Goal: Transaction & Acquisition: Book appointment/travel/reservation

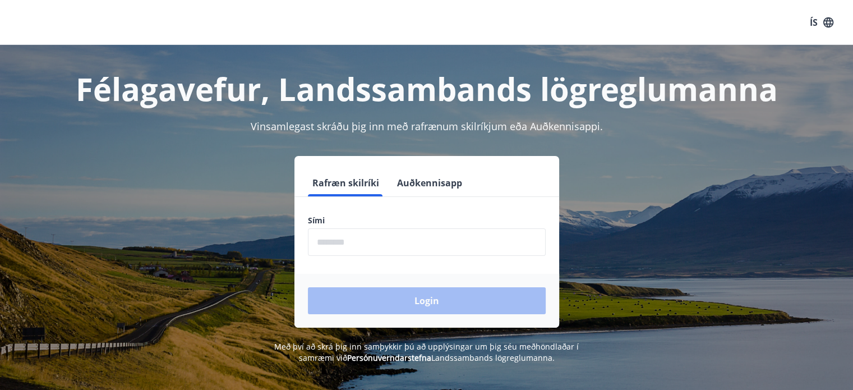
click at [341, 235] on input "phone" at bounding box center [427, 241] width 238 height 27
type input "********"
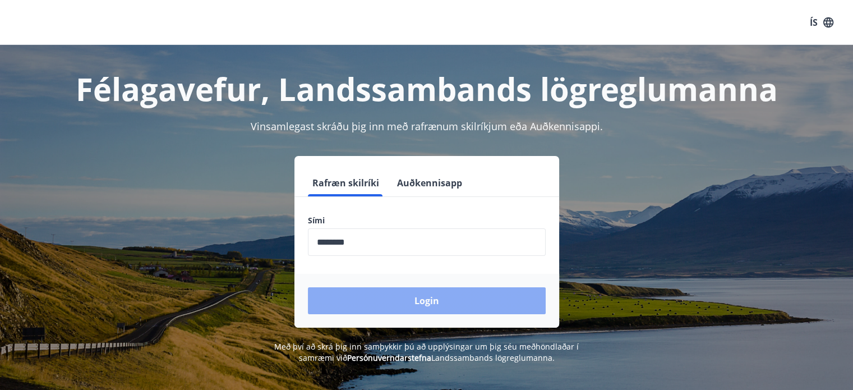
click at [408, 303] on button "Login" at bounding box center [427, 300] width 238 height 27
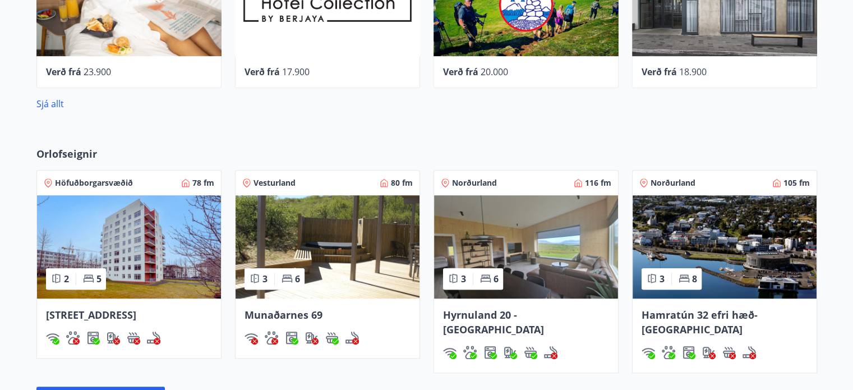
scroll to position [673, 0]
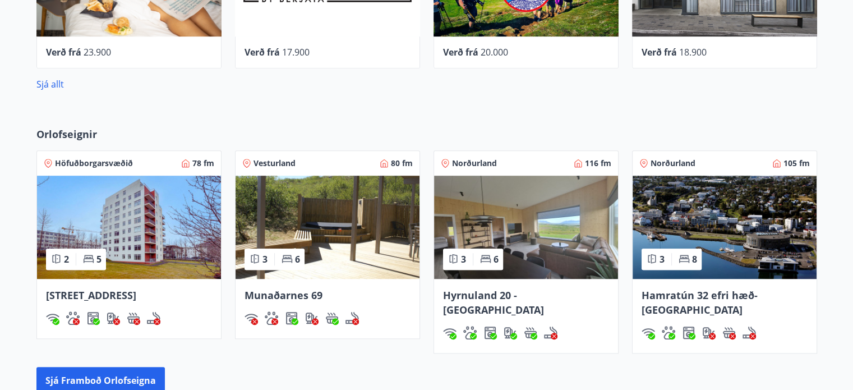
click at [704, 230] on img at bounding box center [724, 226] width 184 height 103
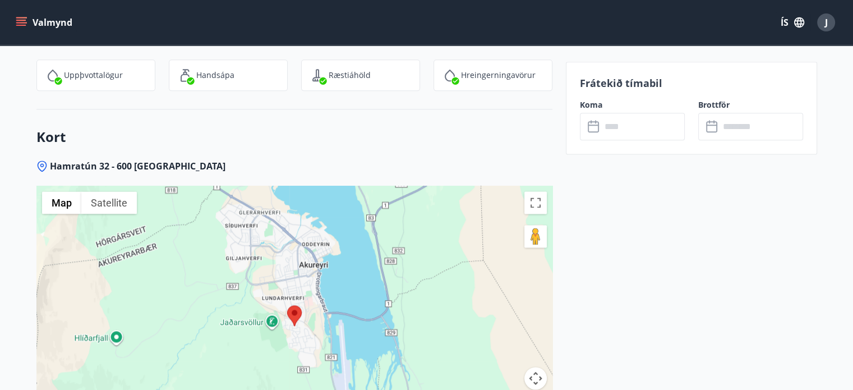
scroll to position [1457, 0]
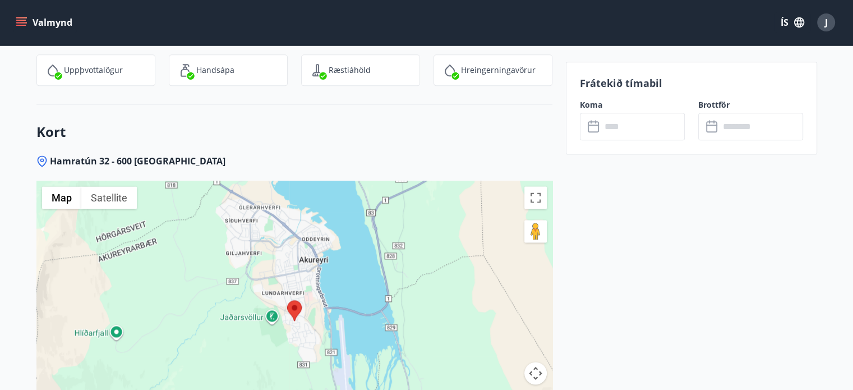
click at [606, 126] on input "text" at bounding box center [643, 126] width 84 height 27
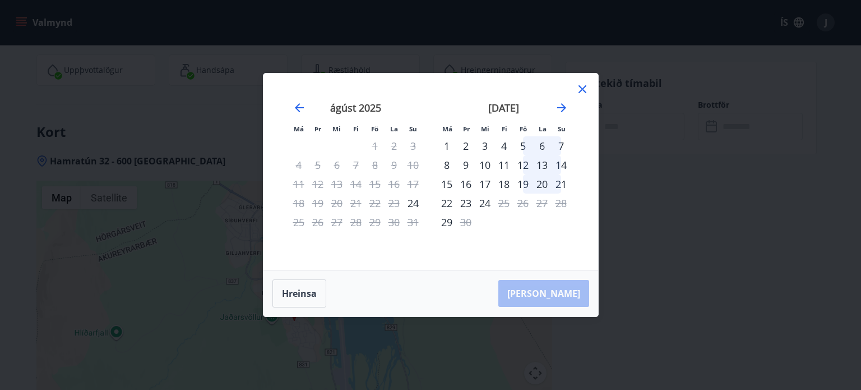
click at [523, 163] on div "12" at bounding box center [522, 164] width 19 height 19
click at [448, 181] on div "15" at bounding box center [446, 183] width 19 height 19
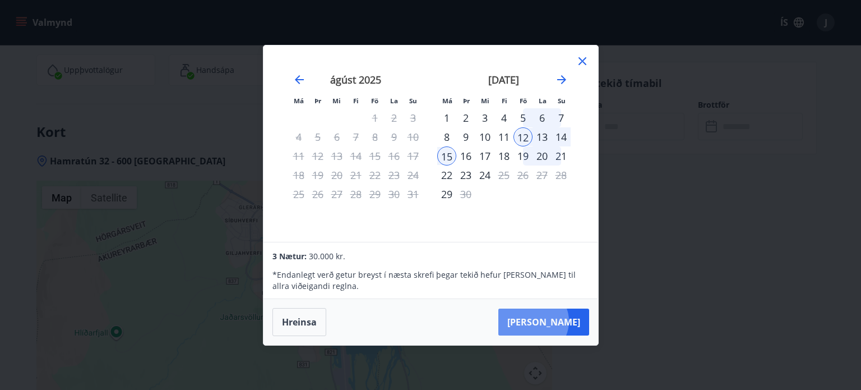
click at [567, 322] on button "Taka Frá" at bounding box center [543, 321] width 91 height 27
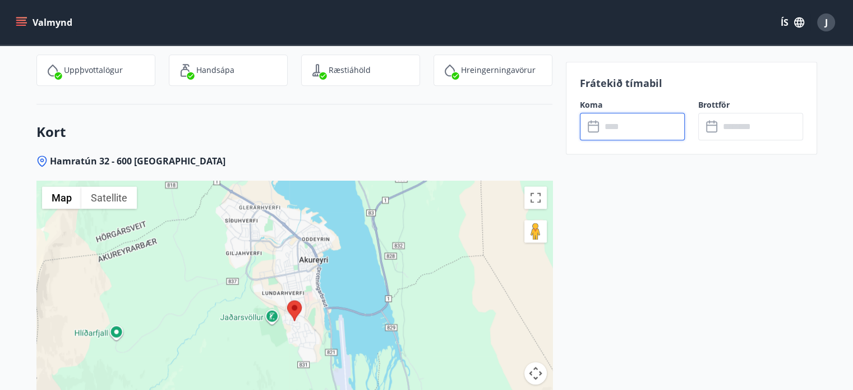
type input "******"
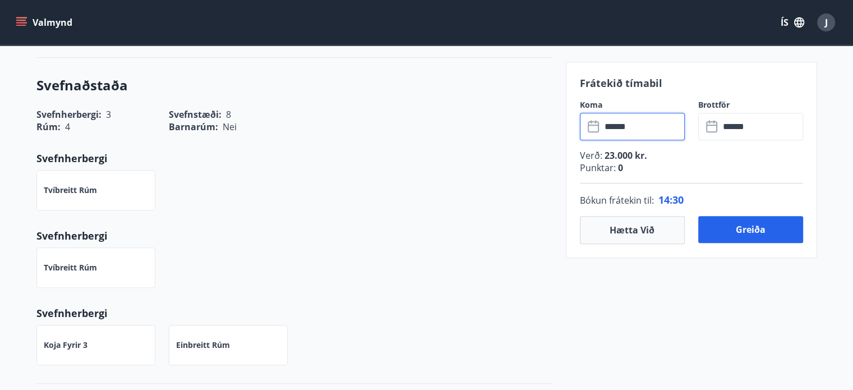
scroll to position [575, 0]
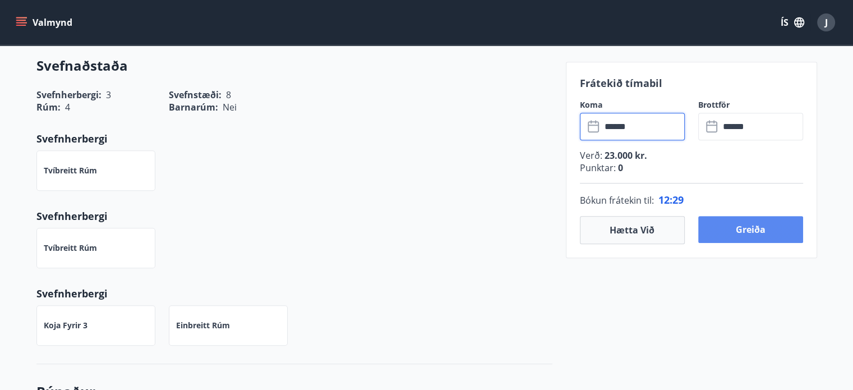
click at [758, 229] on button "Greiða" at bounding box center [750, 229] width 105 height 27
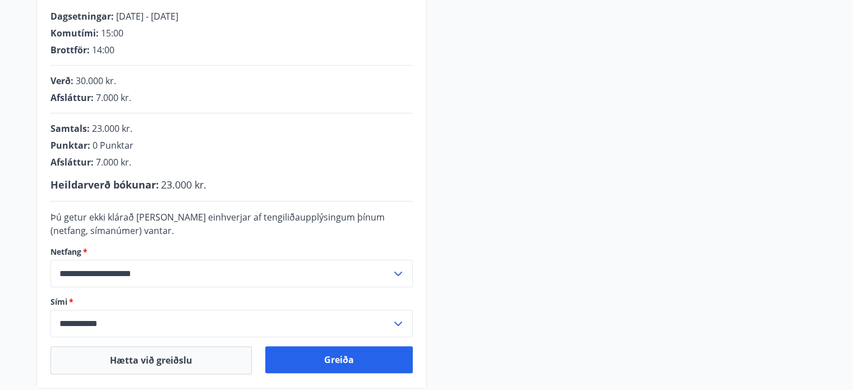
scroll to position [368, 0]
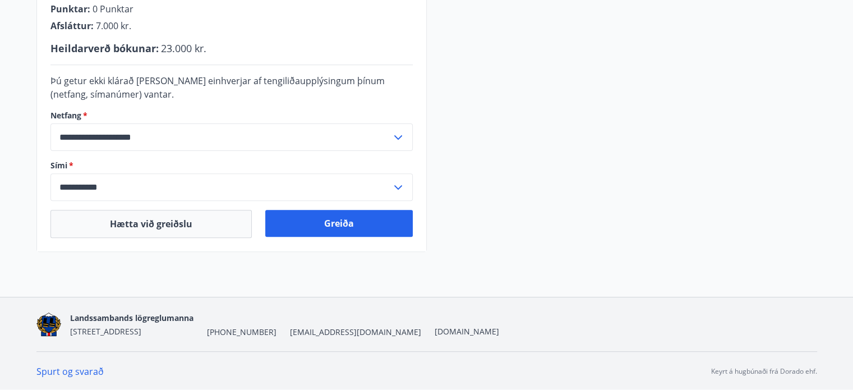
click at [395, 184] on icon at bounding box center [397, 186] width 13 height 13
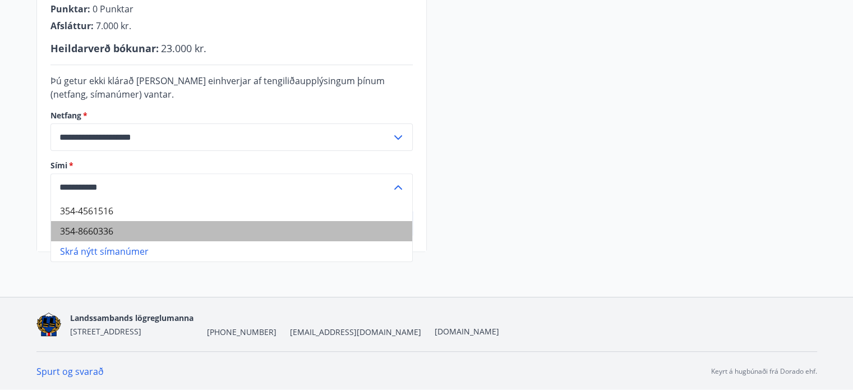
click at [85, 230] on li "354-8660336" at bounding box center [231, 231] width 361 height 20
type input "**********"
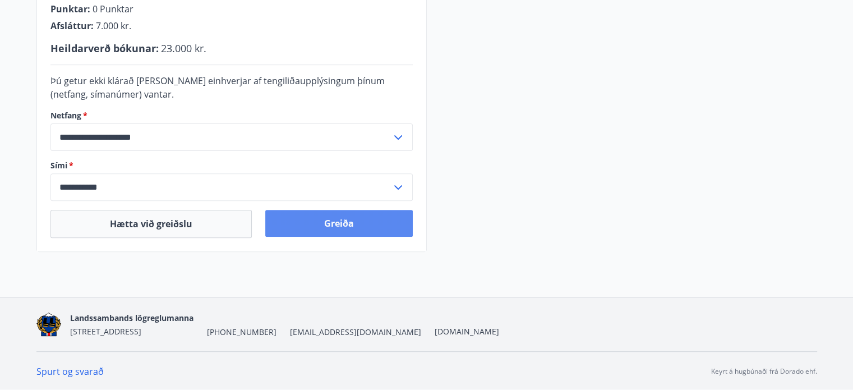
click at [335, 226] on button "Greiða" at bounding box center [338, 223] width 147 height 27
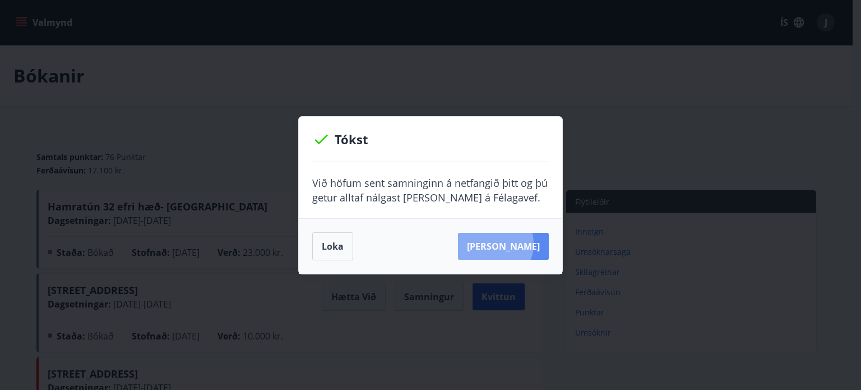
click at [508, 244] on button "Sjá samning" at bounding box center [503, 246] width 91 height 27
click at [334, 243] on button "Loka" at bounding box center [332, 246] width 41 height 28
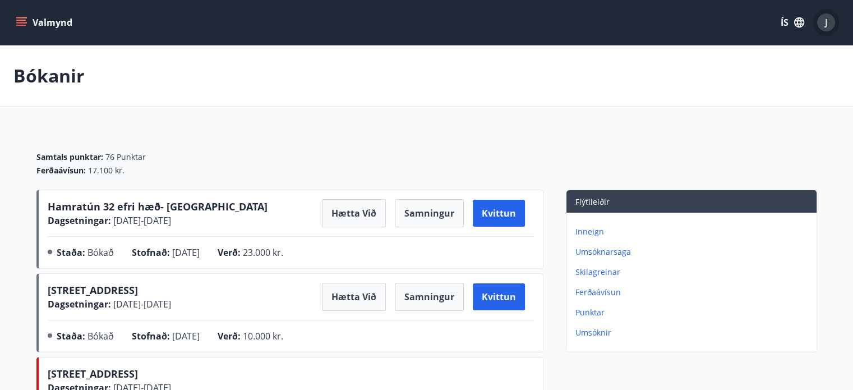
click at [828, 22] on div "J" at bounding box center [826, 22] width 18 height 18
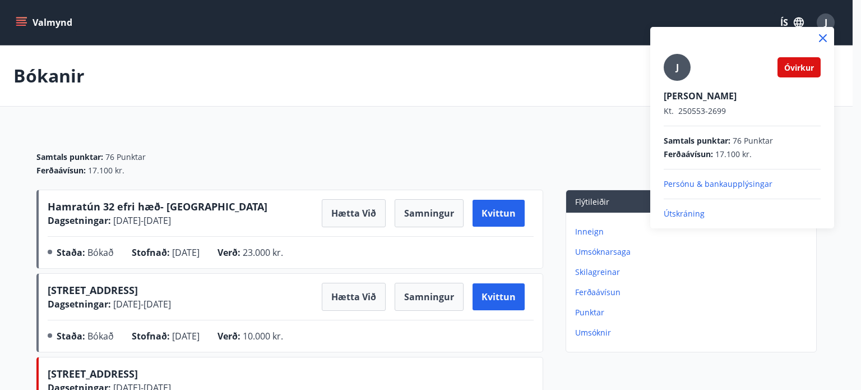
click at [681, 211] on p "Útskráning" at bounding box center [742, 213] width 157 height 11
